Goal: Information Seeking & Learning: Learn about a topic

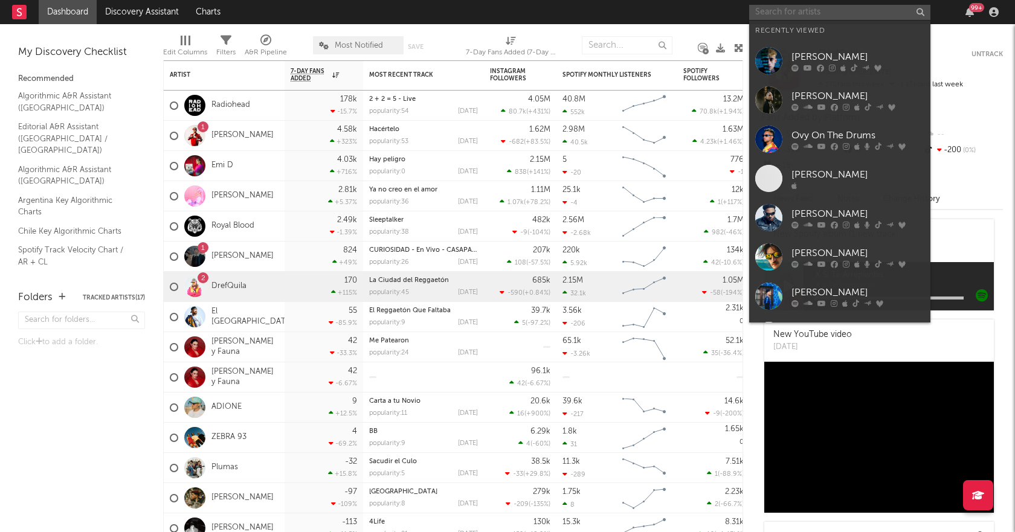
click at [801, 16] on input "text" at bounding box center [839, 12] width 181 height 15
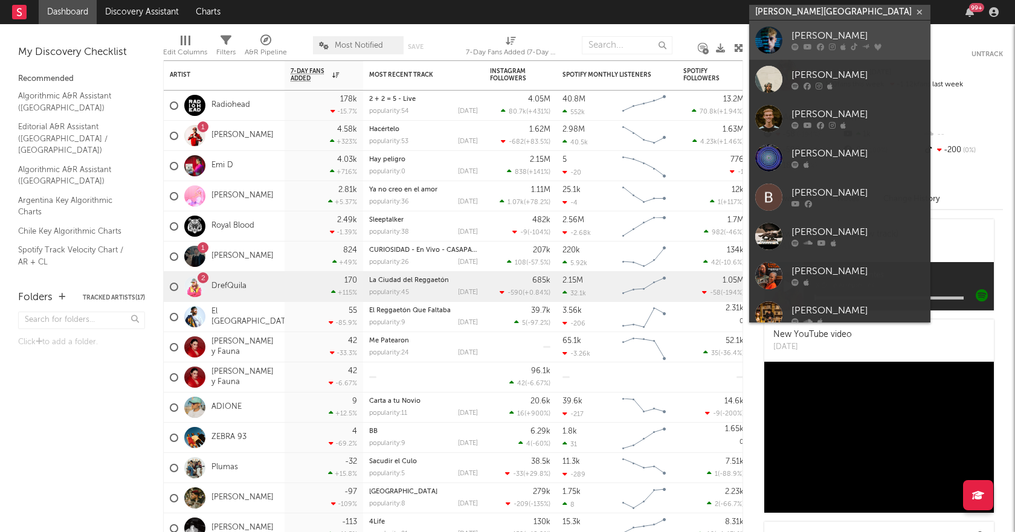
type input "[PERSON_NAME][GEOGRAPHIC_DATA]"
click at [814, 38] on div "[PERSON_NAME]" at bounding box center [857, 36] width 133 height 14
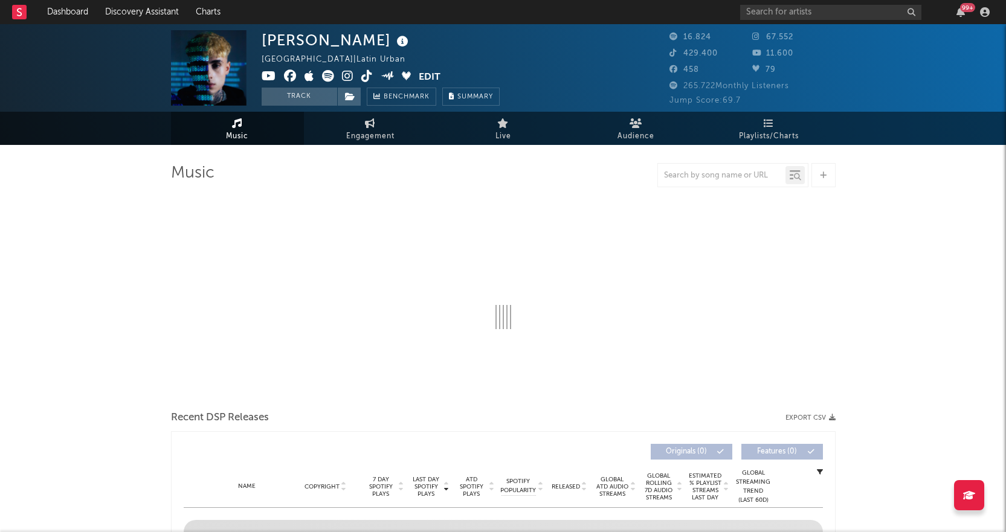
select select "6m"
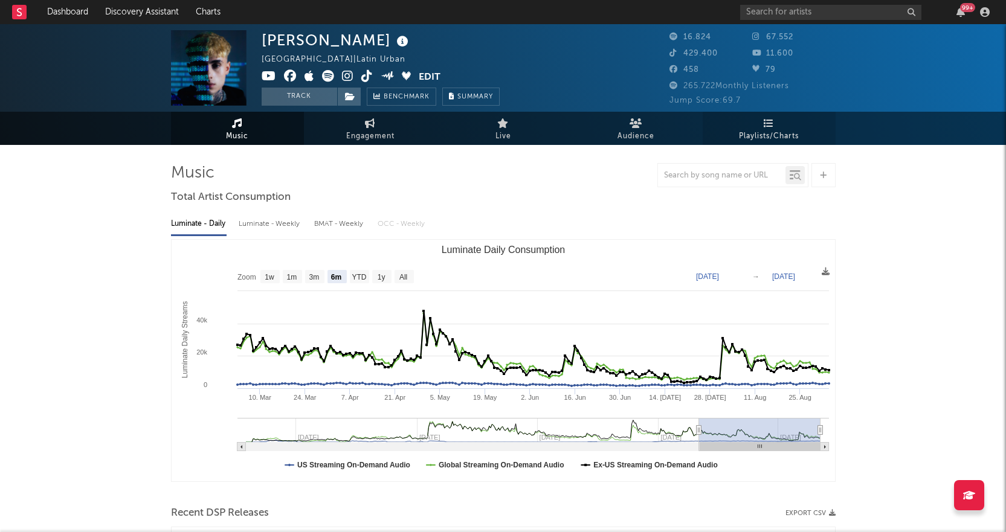
click at [796, 133] on span "Playlists/Charts" at bounding box center [769, 136] width 60 height 14
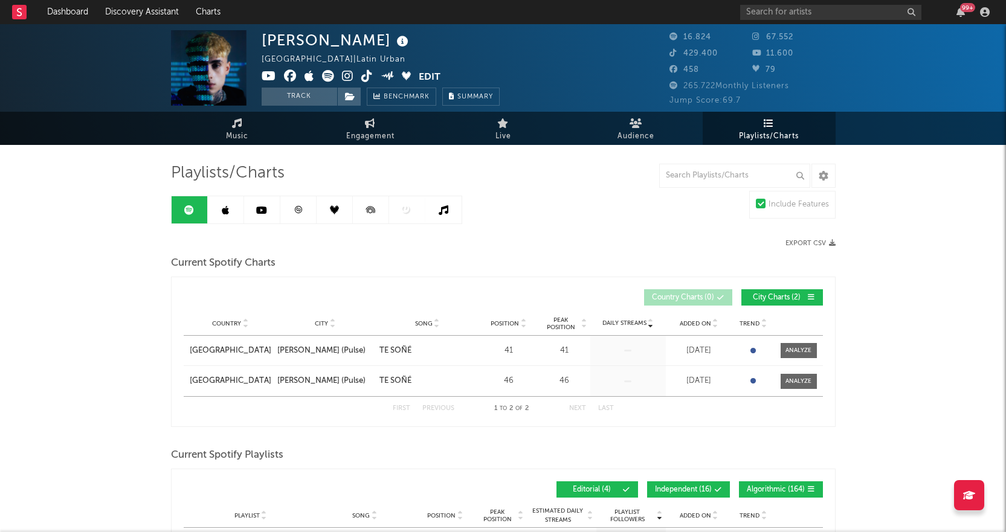
click at [767, 131] on span "Playlists/Charts" at bounding box center [769, 136] width 60 height 14
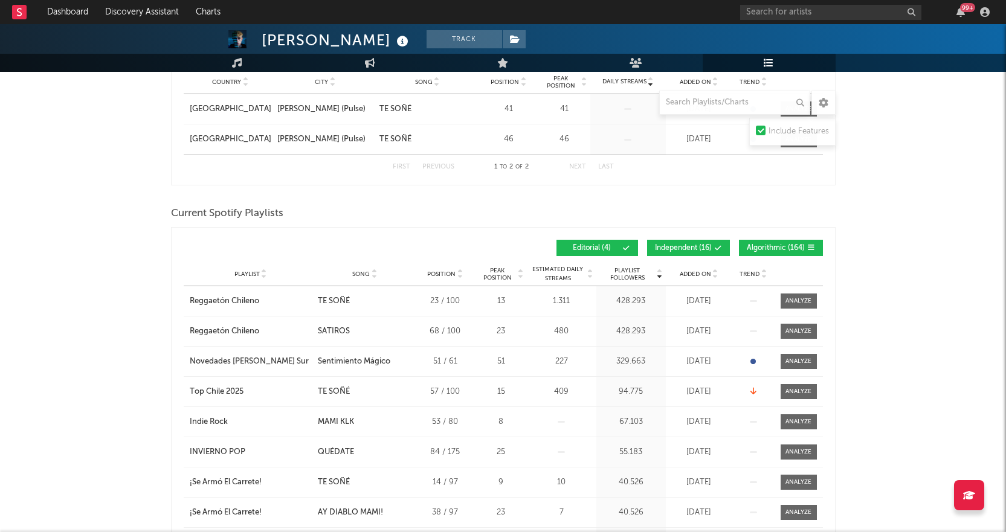
scroll to position [302, 0]
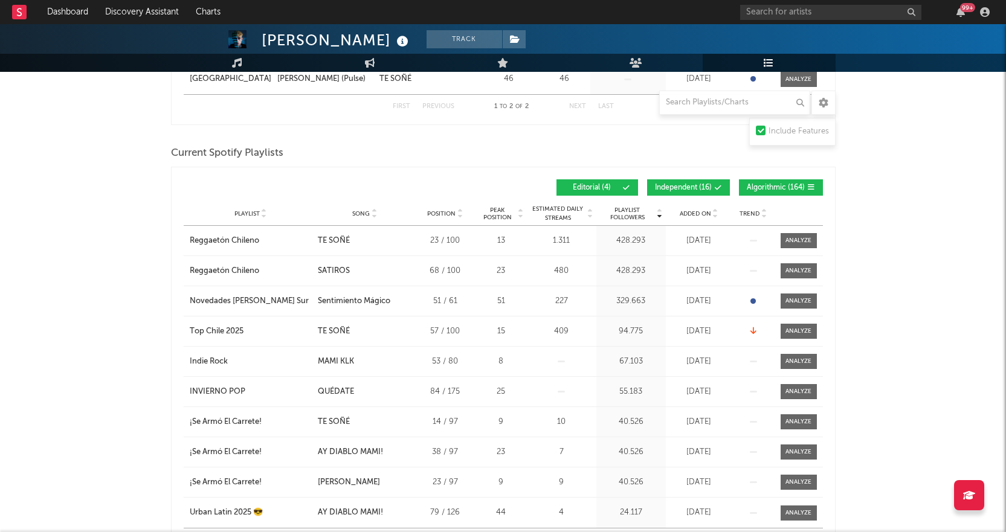
click at [696, 190] on span "Independent ( 16 )" at bounding box center [683, 187] width 57 height 7
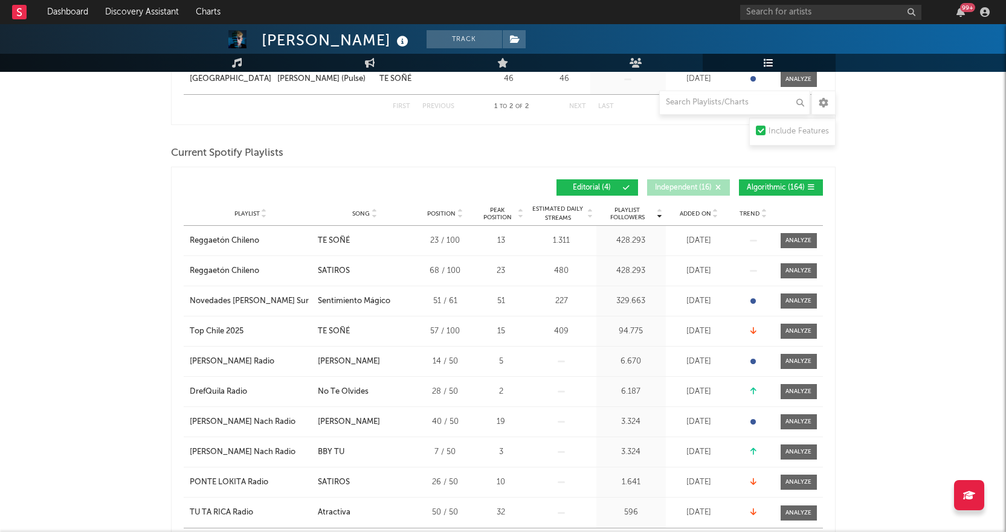
click at [763, 188] on span "Algorithmic ( 164 )" at bounding box center [776, 187] width 58 height 7
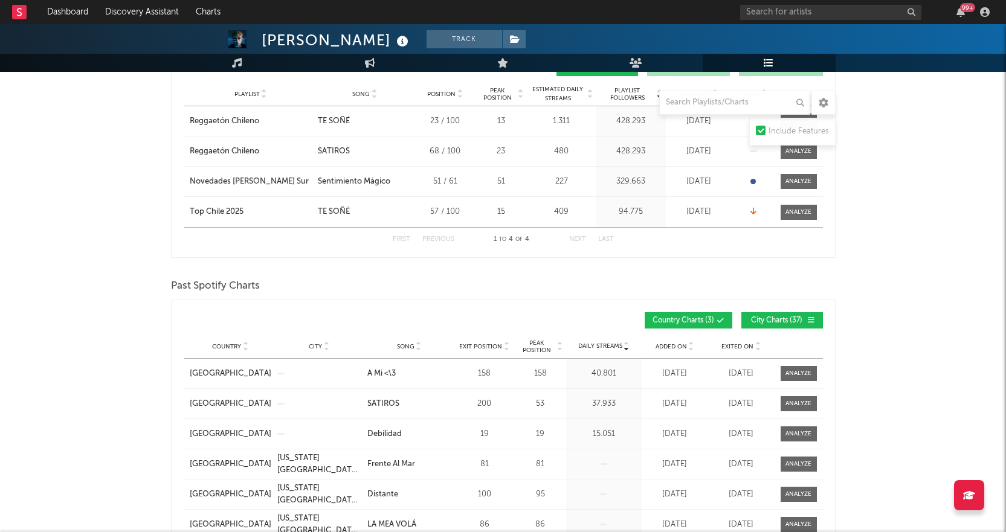
scroll to position [423, 0]
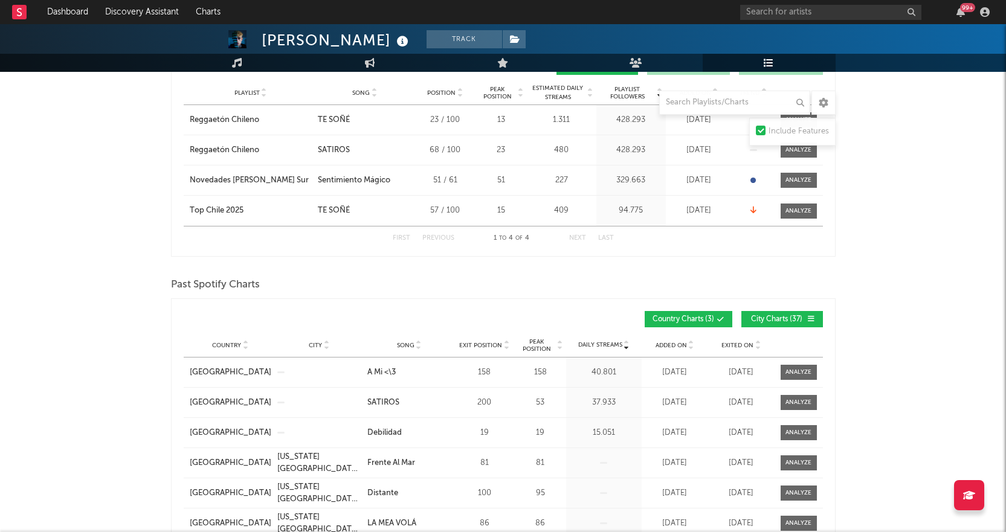
click at [795, 21] on div "99 +" at bounding box center [867, 12] width 254 height 24
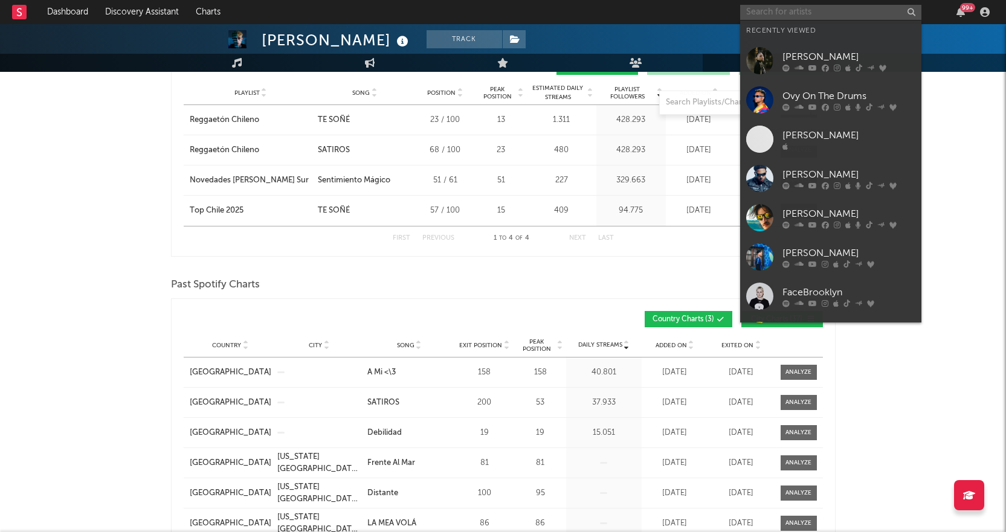
click at [790, 12] on input "text" at bounding box center [830, 12] width 181 height 15
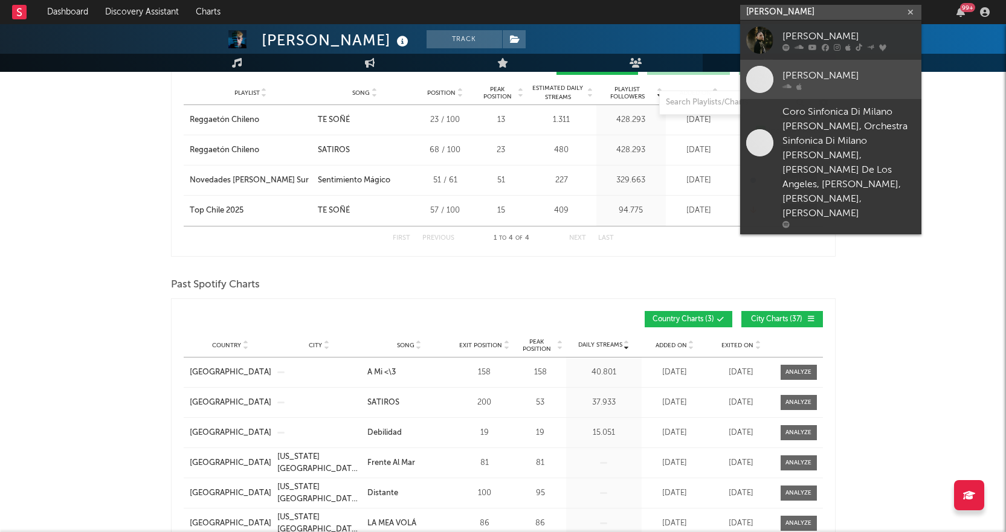
type input "[PERSON_NAME]"
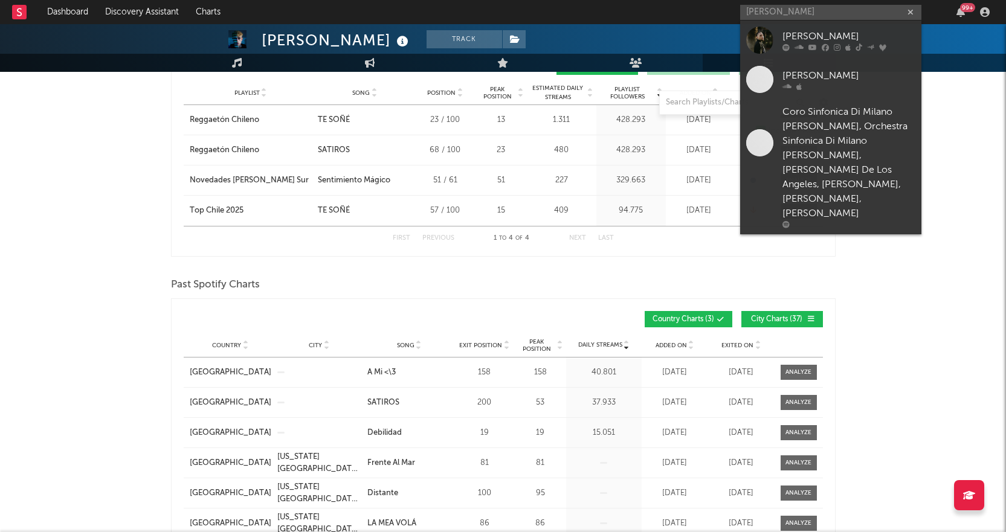
click at [818, 40] on div "[PERSON_NAME]" at bounding box center [848, 36] width 133 height 14
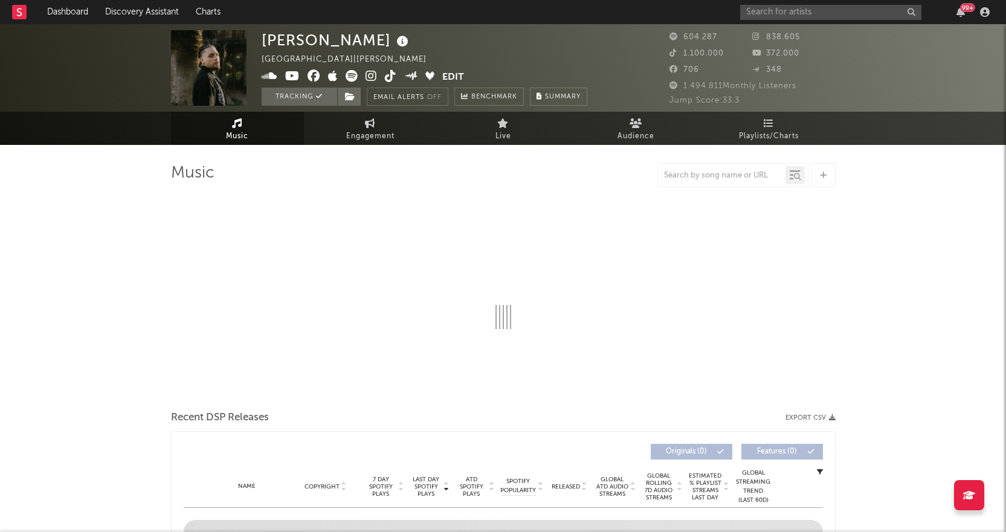
select select "6m"
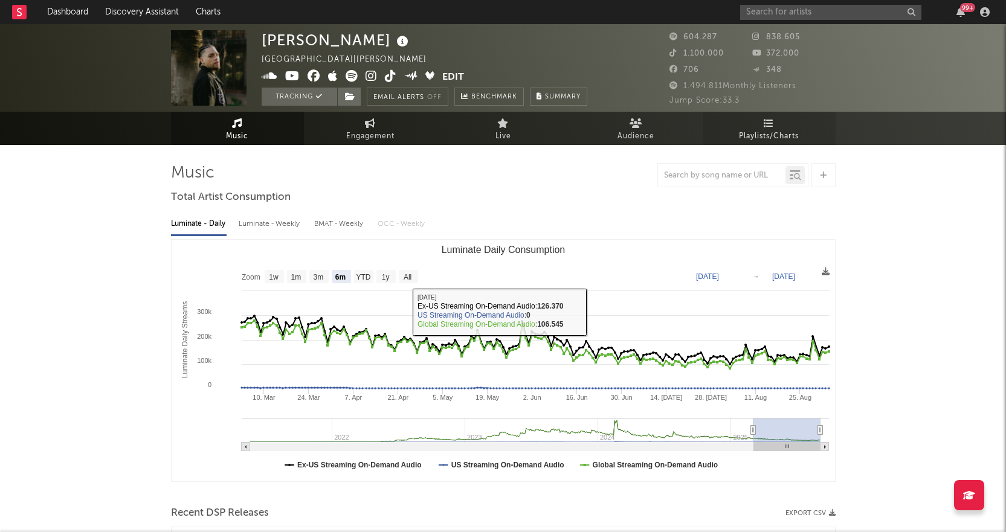
click at [789, 115] on link "Playlists/Charts" at bounding box center [768, 128] width 133 height 33
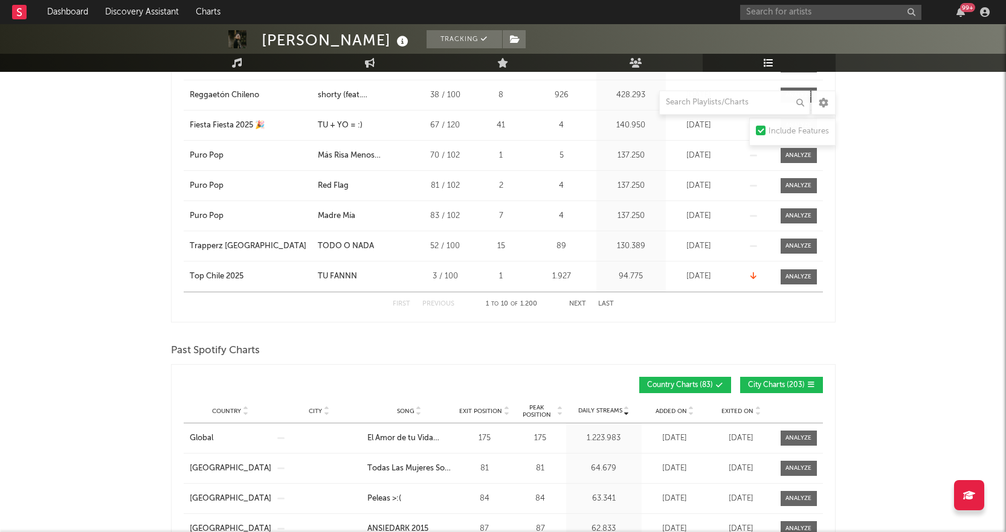
scroll to position [906, 0]
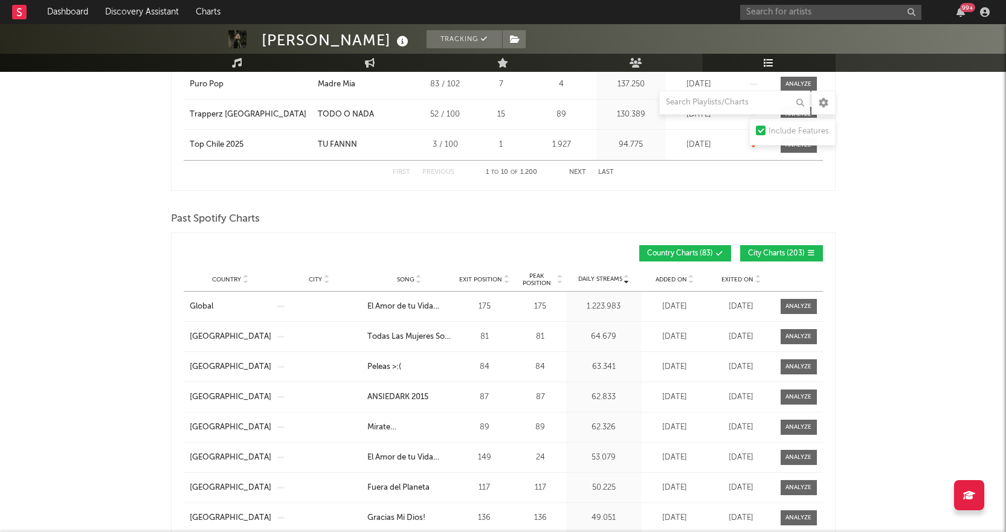
click at [788, 256] on button "City Charts ( 203 )" at bounding box center [781, 253] width 83 height 16
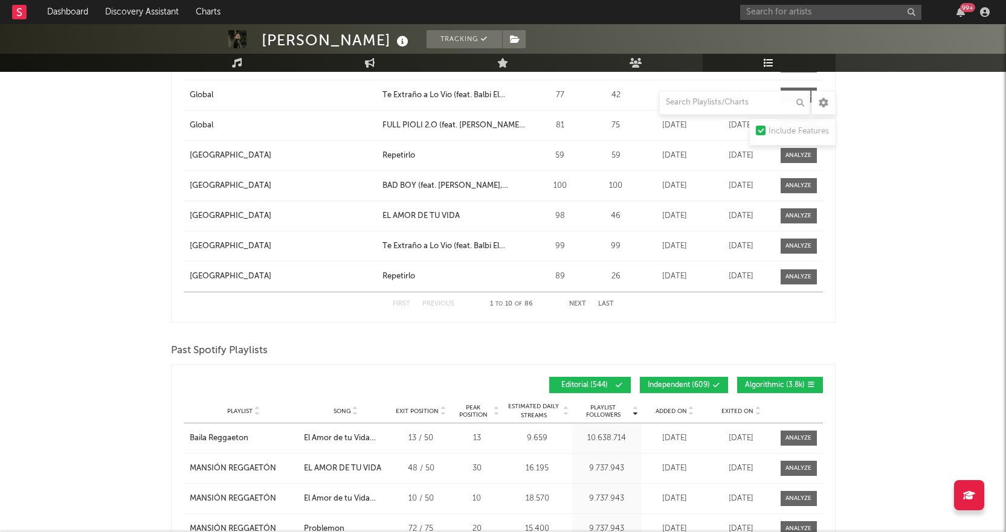
scroll to position [1631, 0]
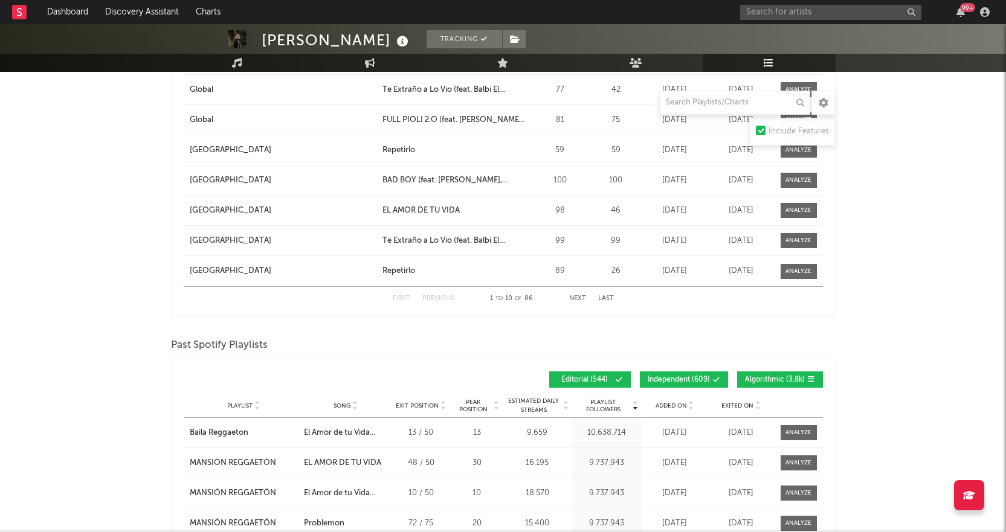
click at [758, 380] on span "Algorithmic ( 3.8k )" at bounding box center [775, 379] width 60 height 7
click at [700, 379] on span "Independent ( 609 )" at bounding box center [679, 379] width 62 height 7
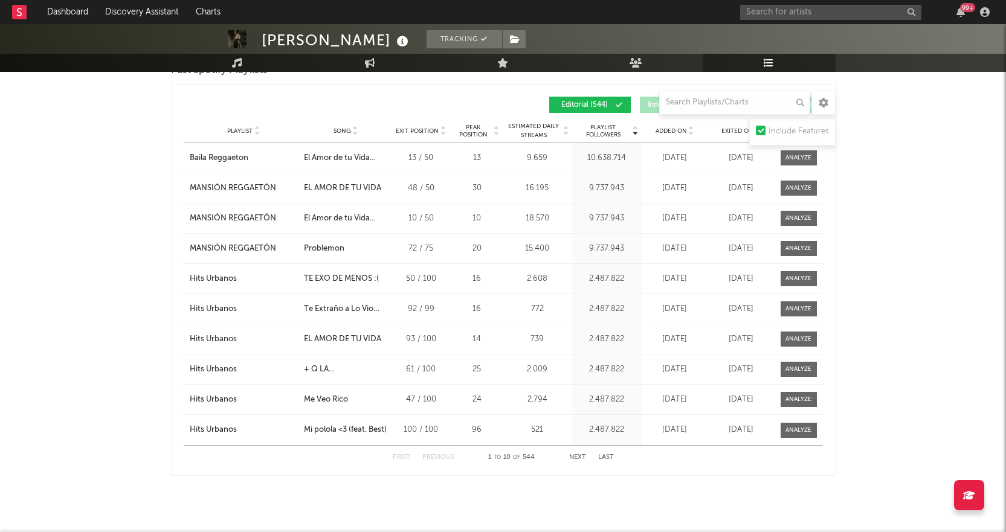
scroll to position [1920, 0]
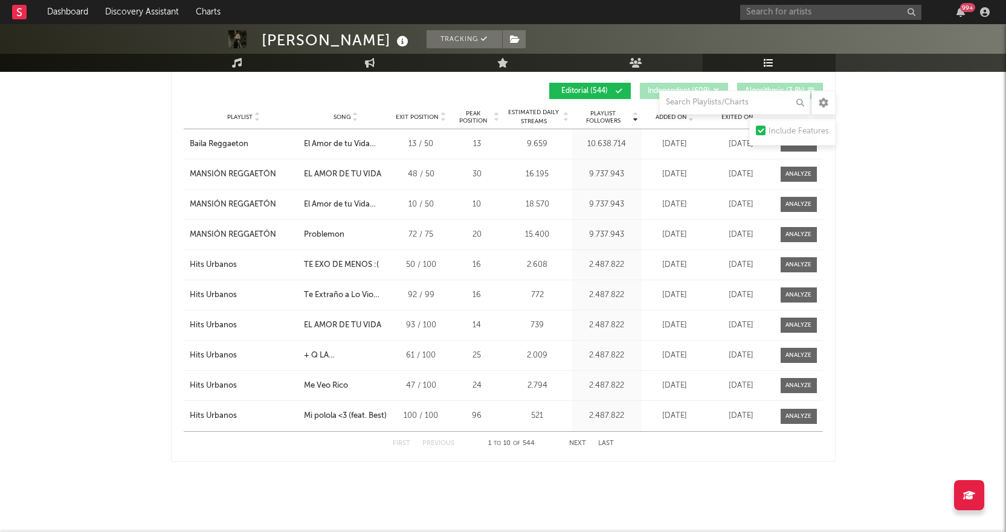
click at [577, 440] on button "Next" at bounding box center [577, 443] width 17 height 7
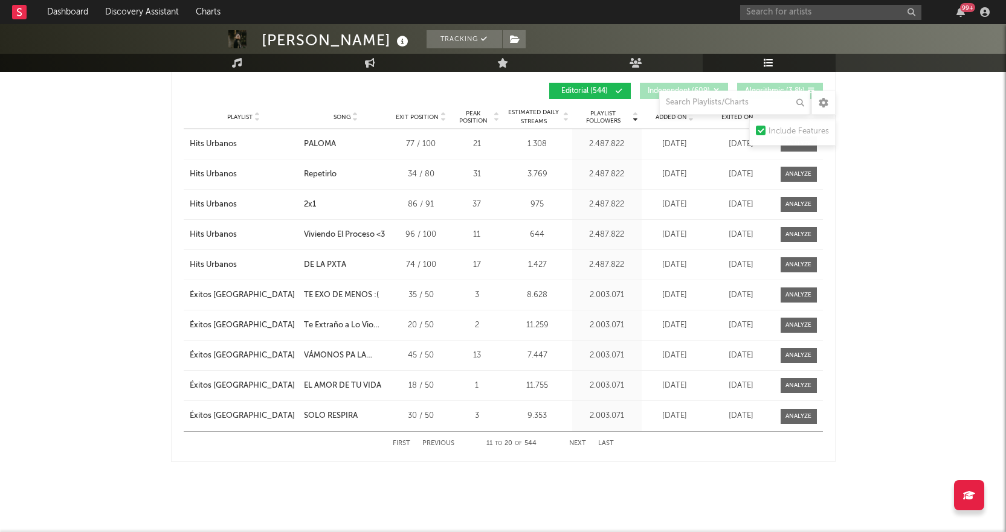
click at [576, 441] on button "Next" at bounding box center [577, 443] width 17 height 7
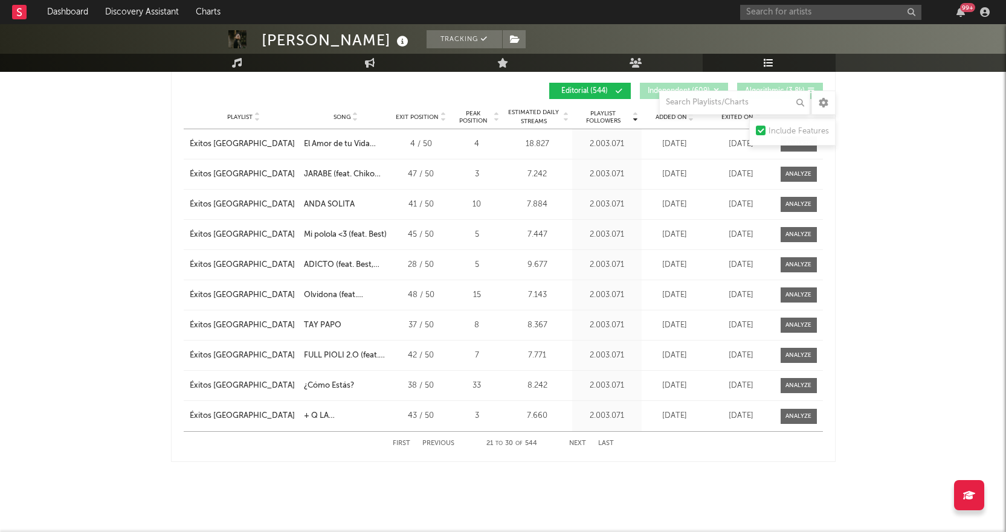
click at [576, 441] on button "Next" at bounding box center [577, 443] width 17 height 7
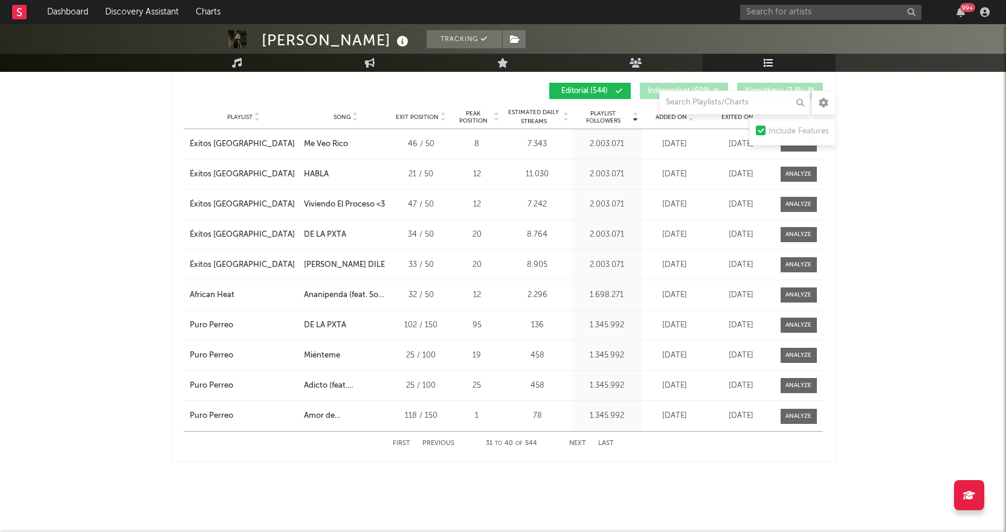
click at [582, 445] on button "Next" at bounding box center [577, 443] width 17 height 7
click at [582, 443] on button "Next" at bounding box center [577, 443] width 17 height 7
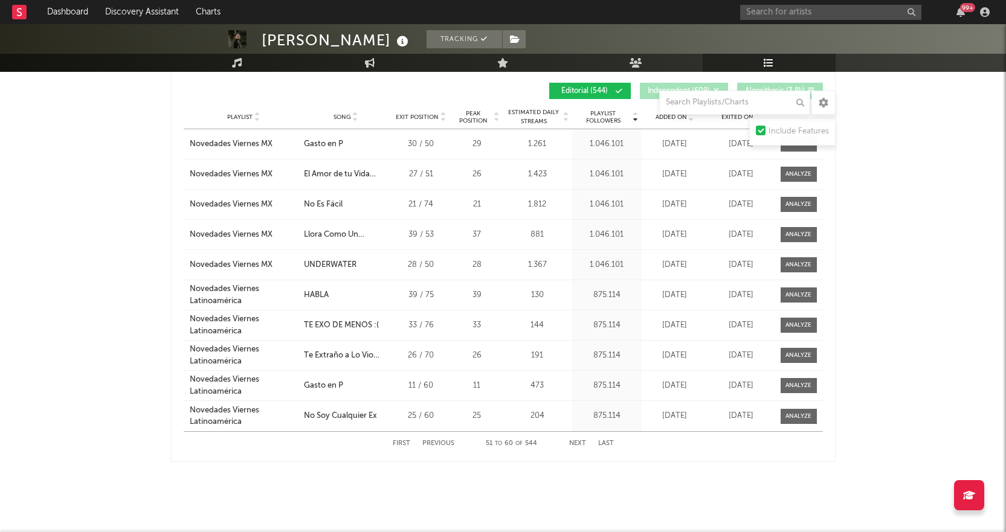
click at [582, 443] on button "Next" at bounding box center [577, 443] width 17 height 7
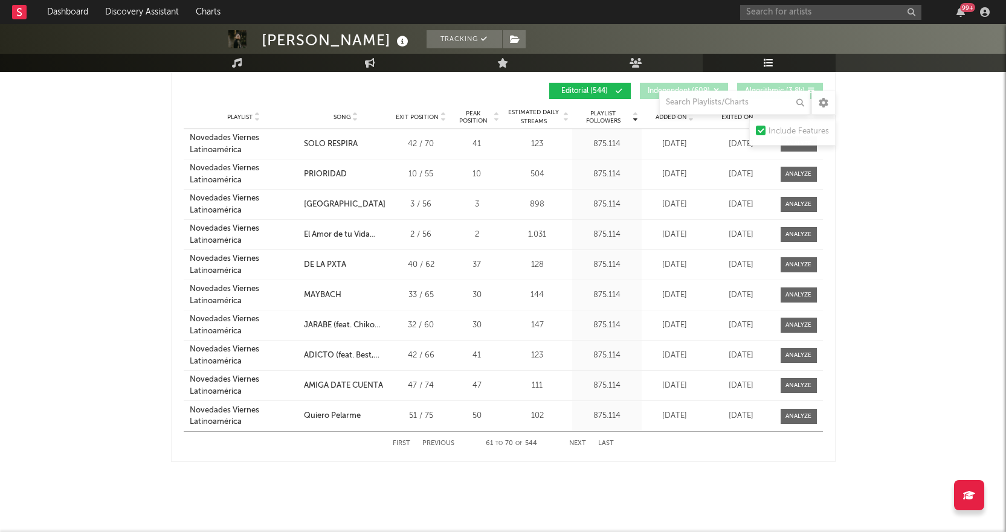
click at [582, 443] on button "Next" at bounding box center [577, 443] width 17 height 7
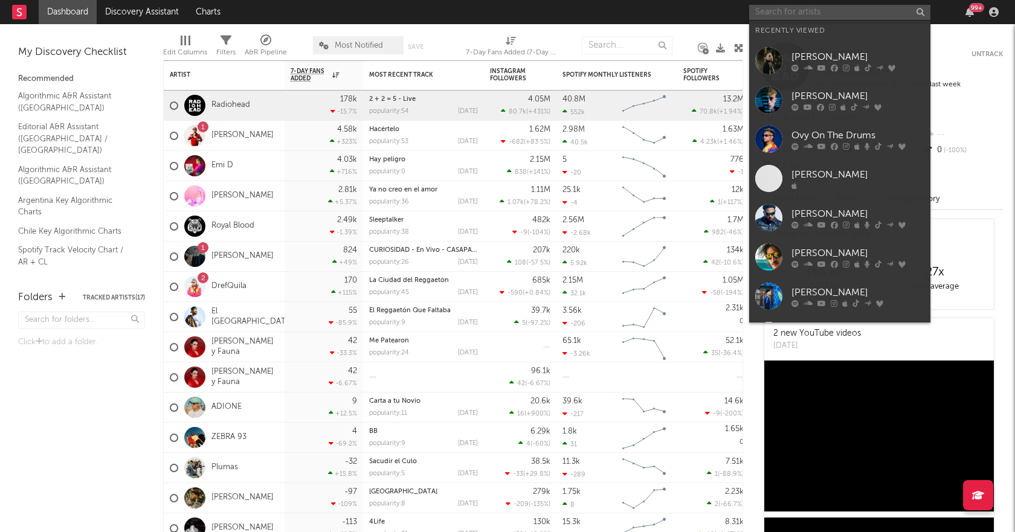
click at [826, 7] on input "text" at bounding box center [839, 12] width 181 height 15
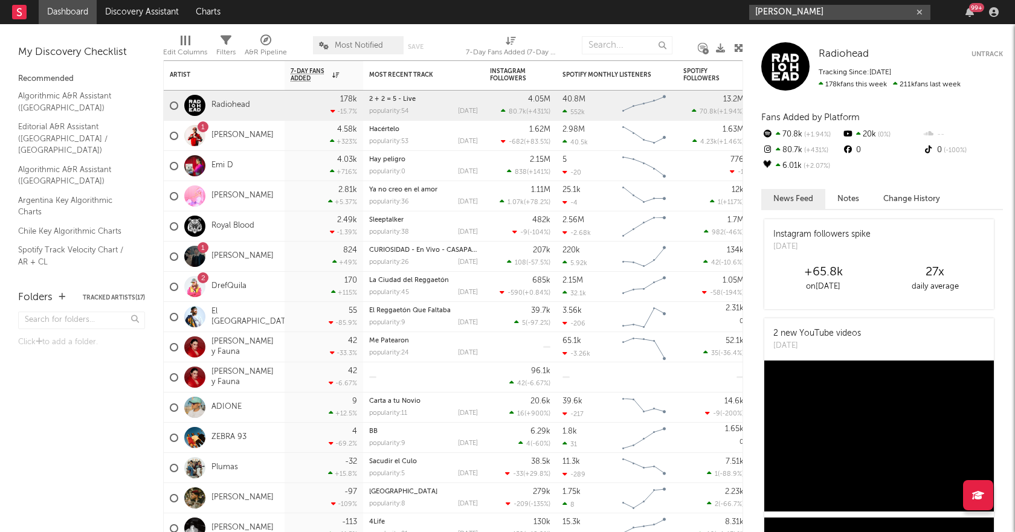
click at [843, 11] on input "agus padilla" at bounding box center [839, 12] width 181 height 15
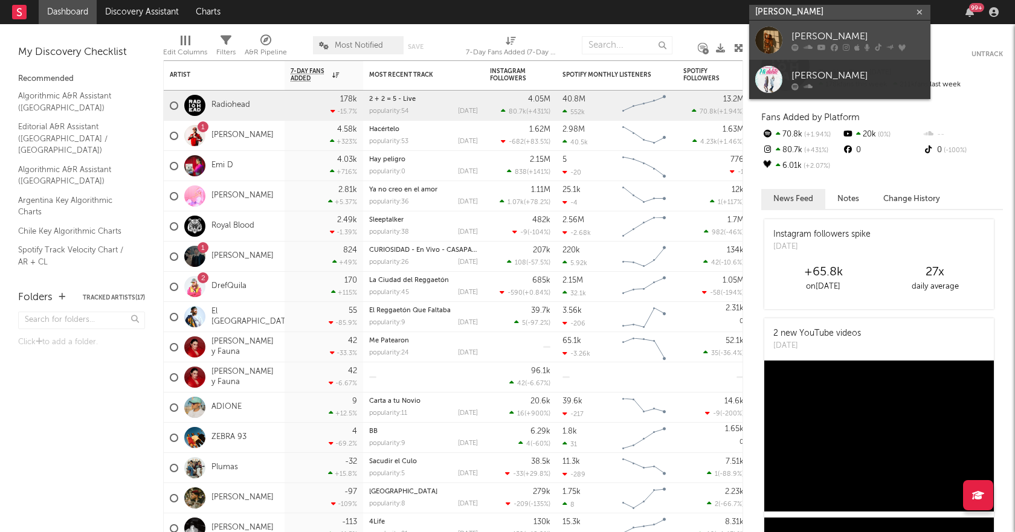
type input "agus padilla"
click at [846, 30] on div "Agus Padilla" at bounding box center [857, 36] width 133 height 14
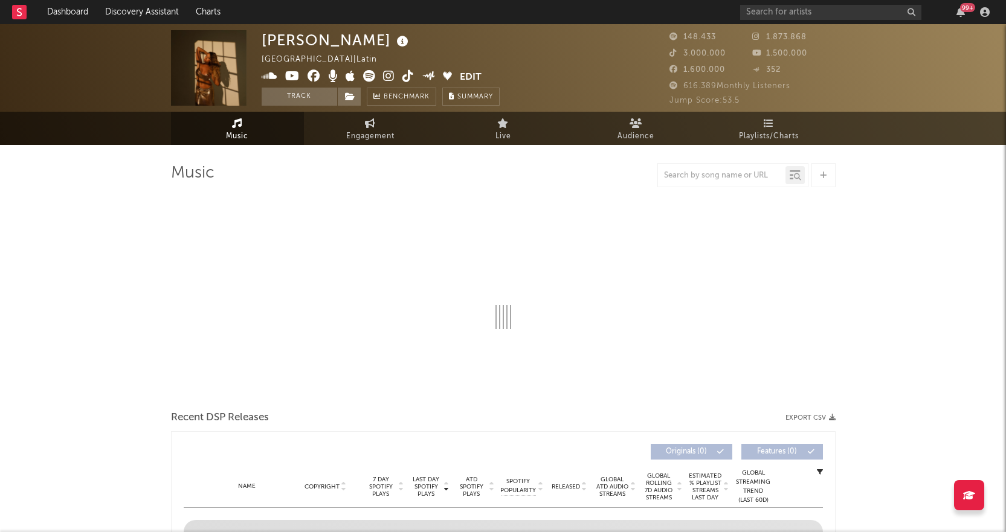
select select "6m"
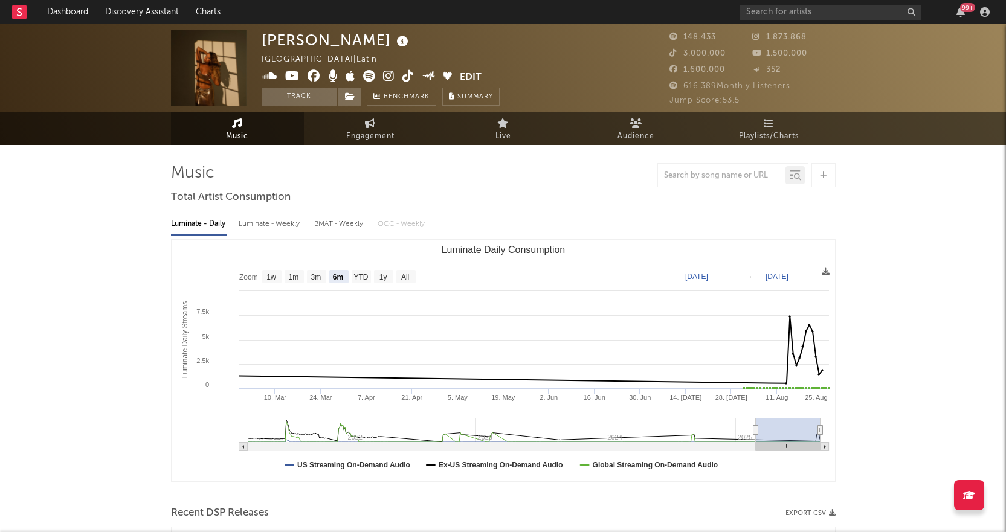
click at [784, 89] on span "616.389 Monthly Listeners" at bounding box center [729, 86] width 121 height 8
click at [787, 138] on span "Playlists/Charts" at bounding box center [769, 136] width 60 height 14
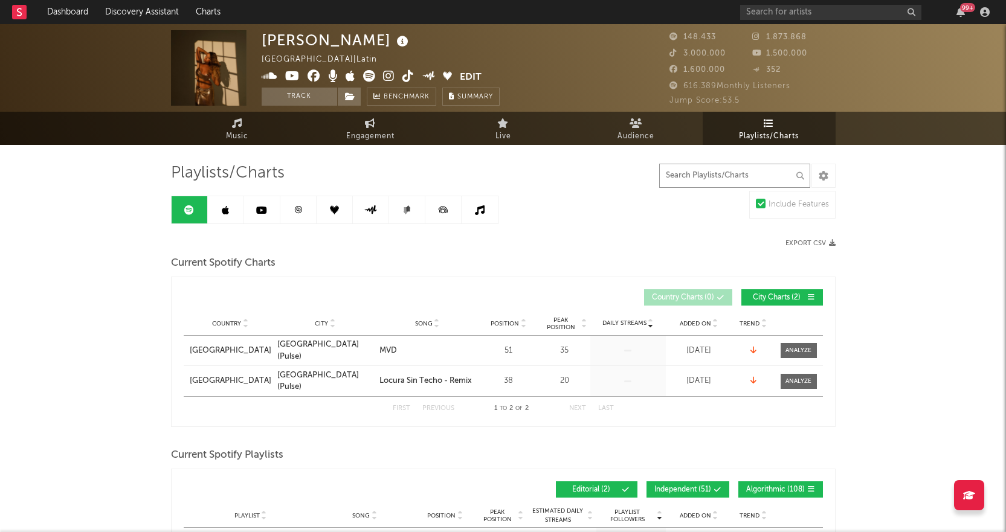
click at [709, 176] on input "text" at bounding box center [734, 176] width 151 height 24
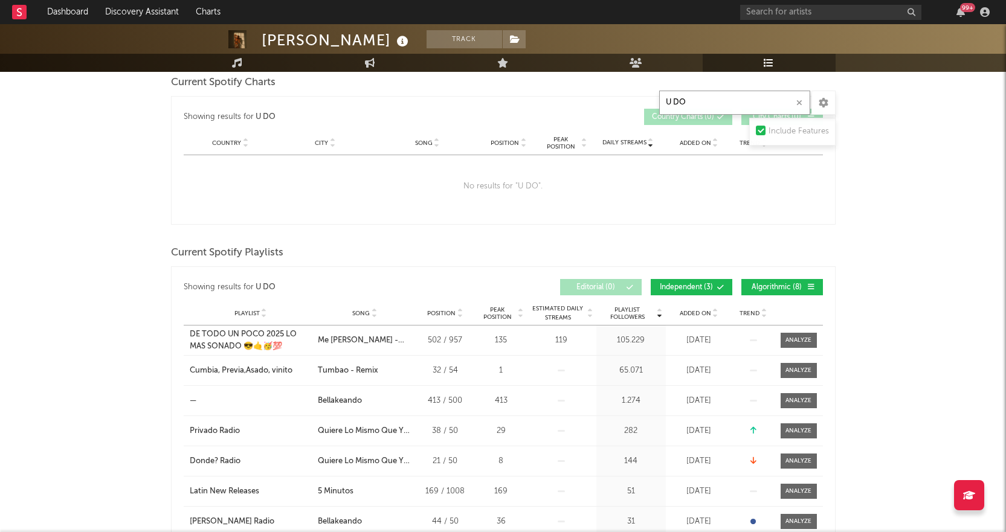
scroll to position [181, 0]
click at [696, 283] on span "Independent ( 3 )" at bounding box center [686, 286] width 56 height 7
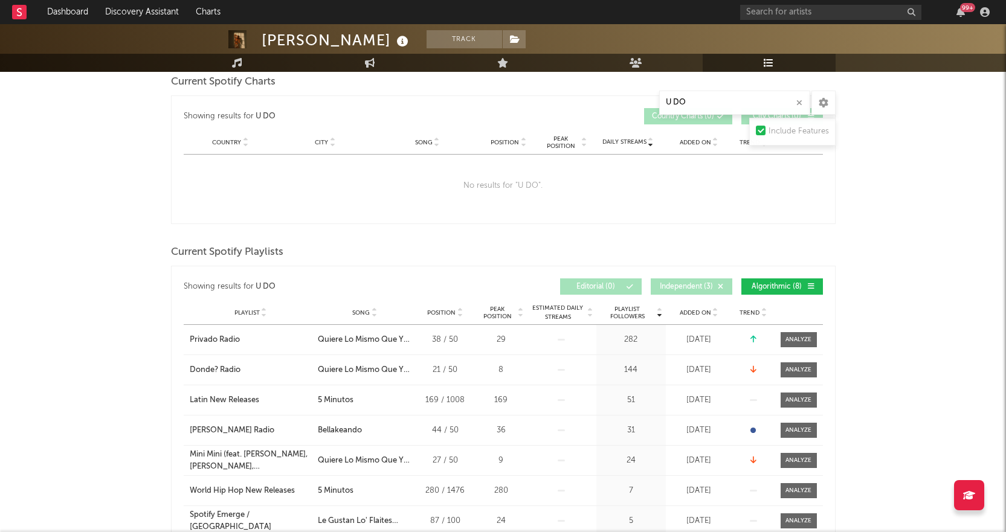
click at [779, 278] on button "Algorithmic ( 8 )" at bounding box center [782, 286] width 82 height 16
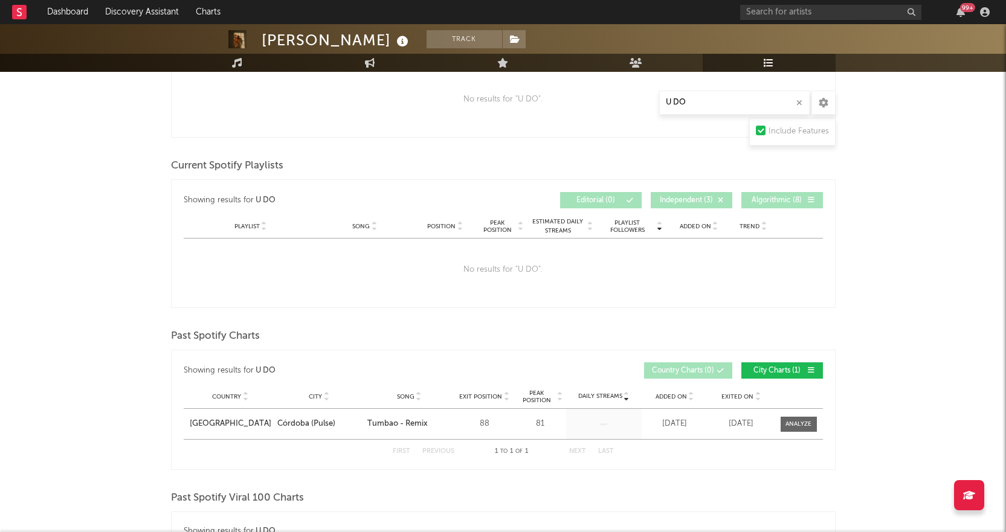
scroll to position [423, 0]
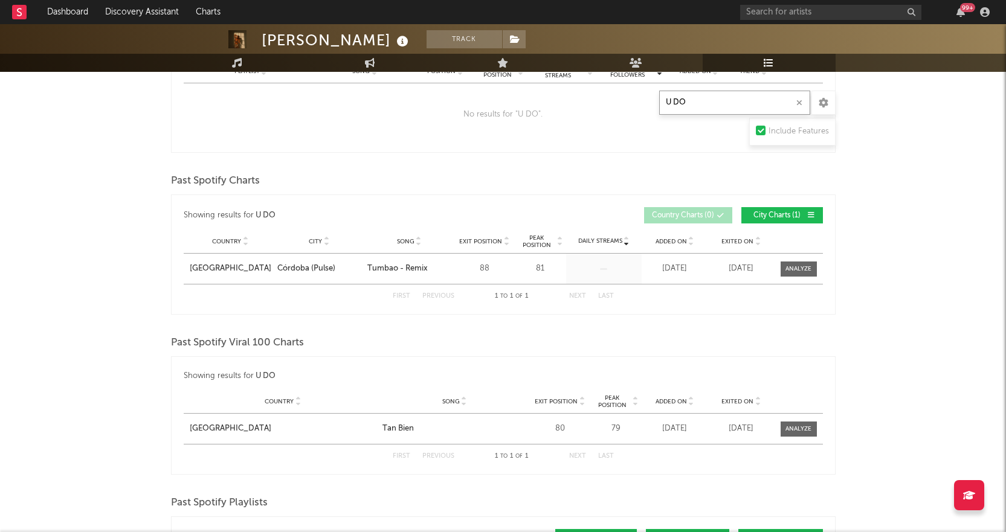
drag, startPoint x: 691, startPoint y: 105, endPoint x: 644, endPoint y: 105, distance: 46.5
click at [644, 105] on div "Playlists/Charts U DO Include Features Export CSV Current Spotify Charts Showin…" at bounding box center [503, 324] width 664 height 1168
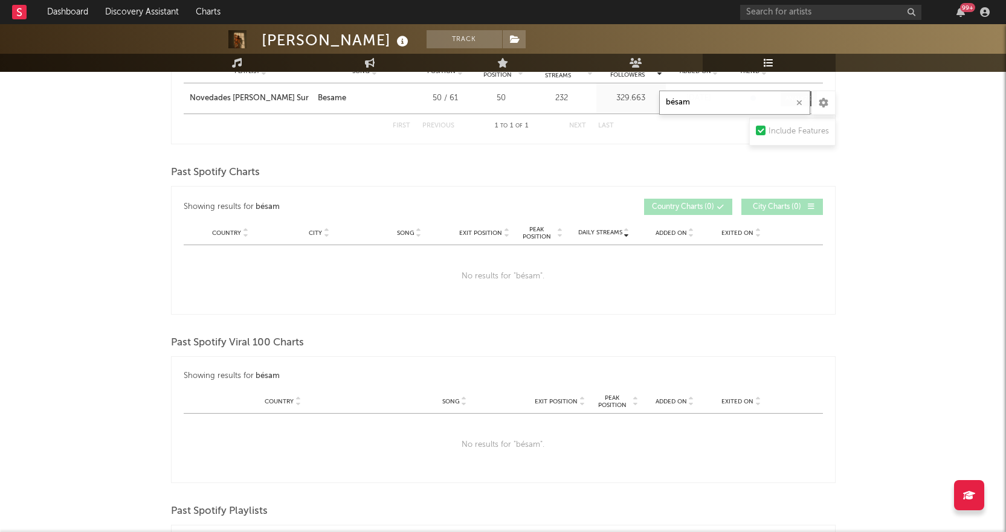
type input "bésame"
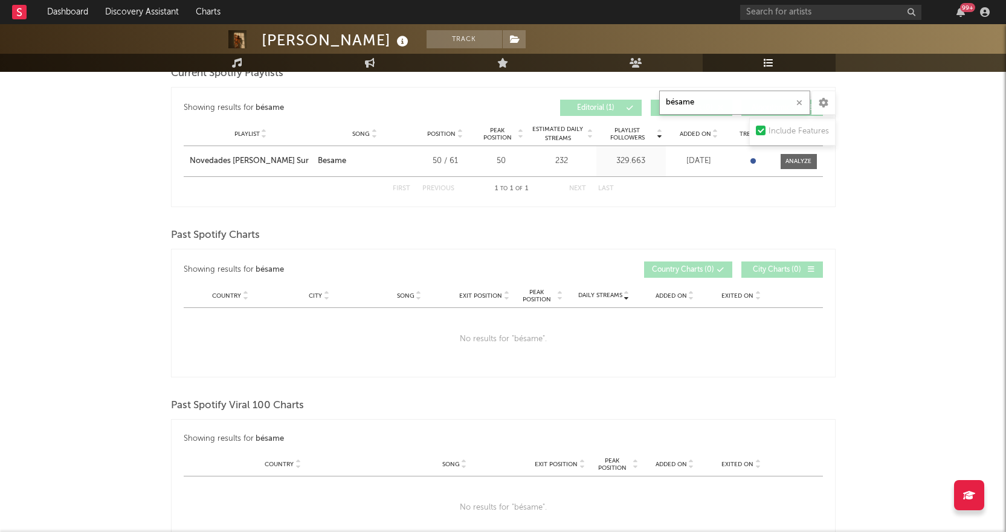
scroll to position [302, 0]
